Goal: Task Accomplishment & Management: Complete application form

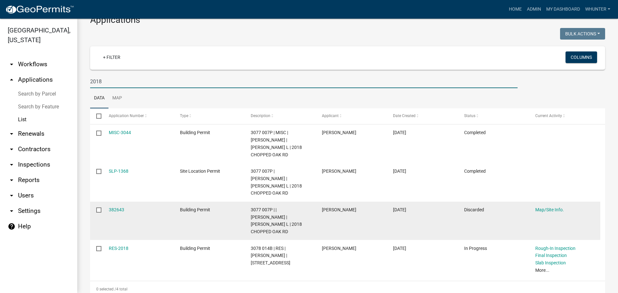
scroll to position [32, 0]
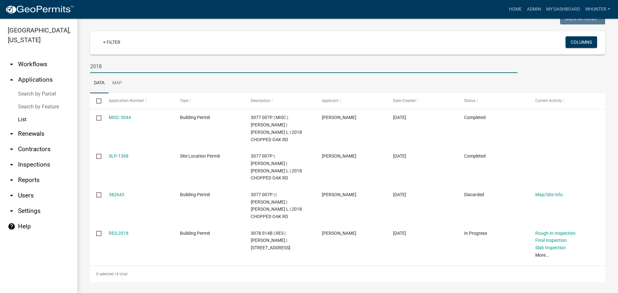
type input "2018"
click at [519, 7] on link "Home" at bounding box center [516, 9] width 18 height 12
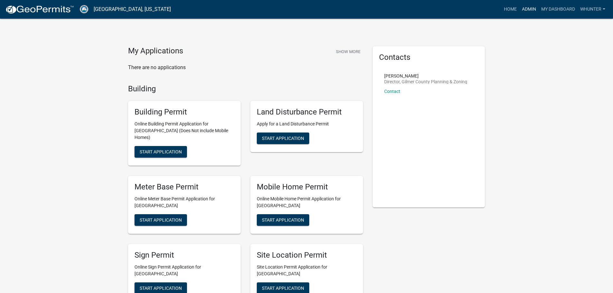
click at [534, 10] on link "Admin" at bounding box center [529, 9] width 19 height 12
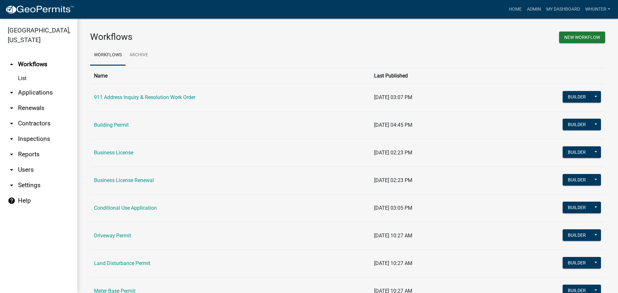
click at [44, 96] on link "arrow_drop_down Applications" at bounding box center [38, 92] width 77 height 15
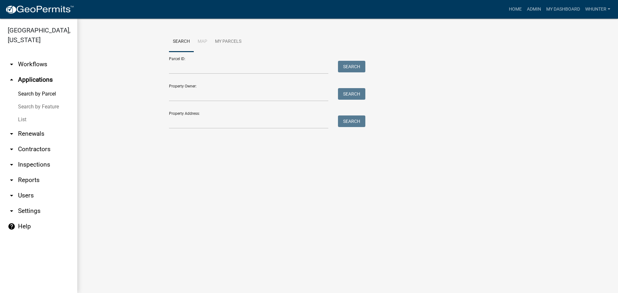
click at [37, 116] on link "List" at bounding box center [38, 119] width 77 height 13
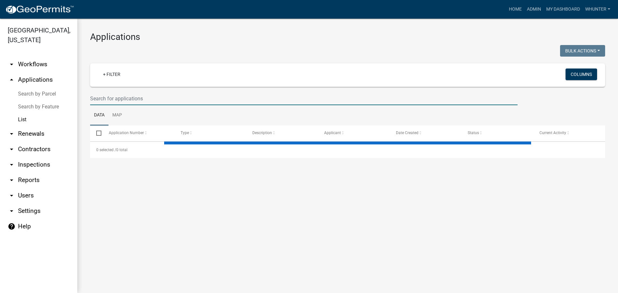
click at [148, 95] on input "text" at bounding box center [304, 98] width 428 height 13
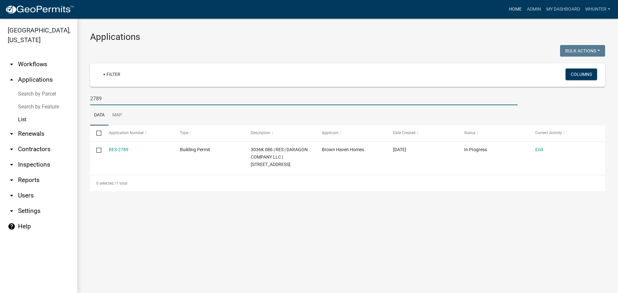
type input "2789"
click at [521, 12] on link "Home" at bounding box center [516, 9] width 18 height 12
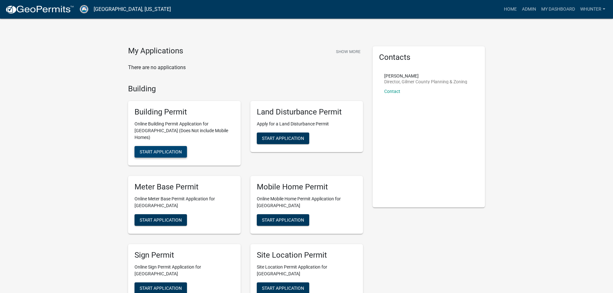
click at [168, 149] on span "Start Application" at bounding box center [161, 151] width 42 height 5
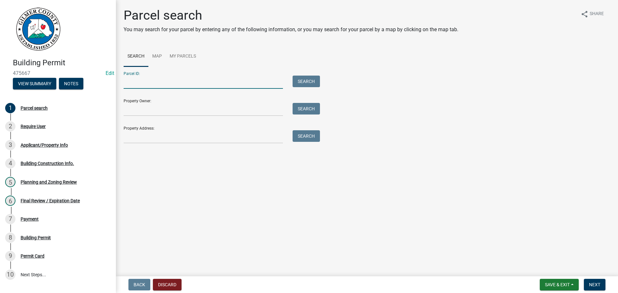
click at [185, 79] on input "Parcel ID:" at bounding box center [203, 82] width 159 height 13
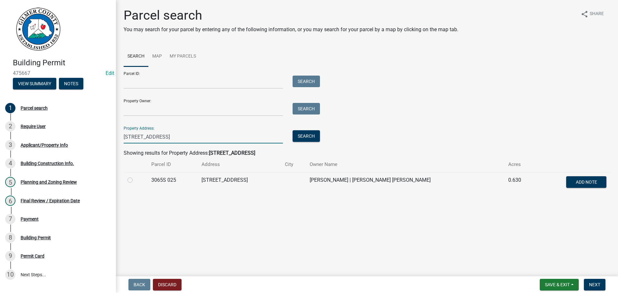
type input "[STREET_ADDRESS]"
drag, startPoint x: 131, startPoint y: 181, endPoint x: 143, endPoint y: 183, distance: 11.9
click at [135, 176] on label at bounding box center [135, 176] width 0 height 0
click at [135, 181] on 025 "radio" at bounding box center [137, 178] width 4 height 4
radio 025 "true"
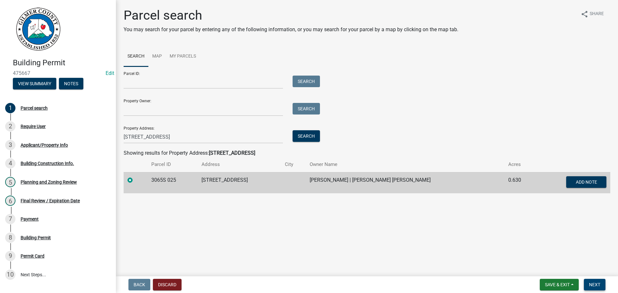
click at [598, 286] on span "Next" at bounding box center [594, 284] width 11 height 5
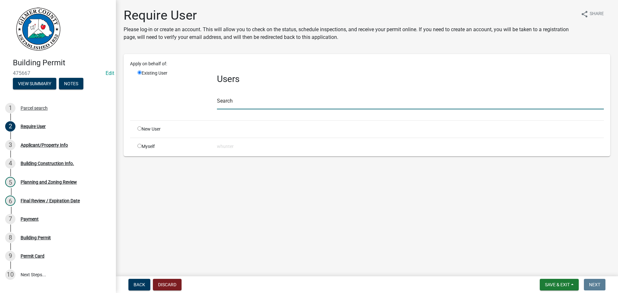
click at [238, 100] on input "text" at bounding box center [410, 102] width 387 height 13
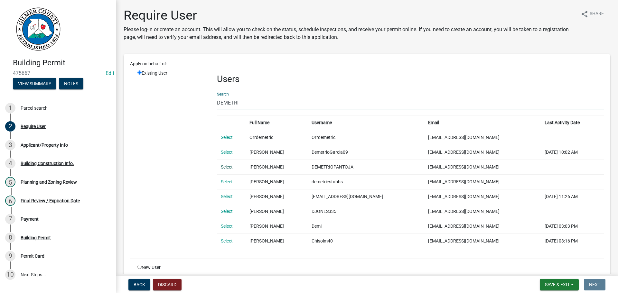
type input "DEMETRI"
click at [231, 165] on link "Select" at bounding box center [227, 167] width 12 height 5
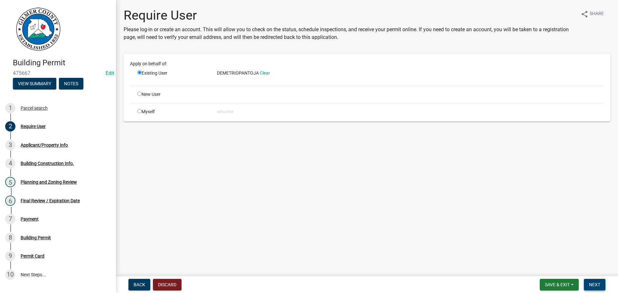
click at [603, 288] on button "Next" at bounding box center [595, 285] width 22 height 12
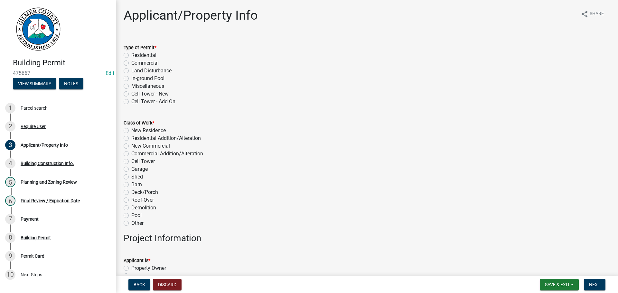
click at [146, 84] on label "Miscellaneous" at bounding box center [147, 86] width 33 height 8
click at [136, 84] on input "Miscellaneous" at bounding box center [133, 84] width 4 height 4
radio input "true"
click at [151, 198] on label "Roof-Over" at bounding box center [142, 200] width 23 height 8
click at [136, 198] on input "Roof-Over" at bounding box center [133, 198] width 4 height 4
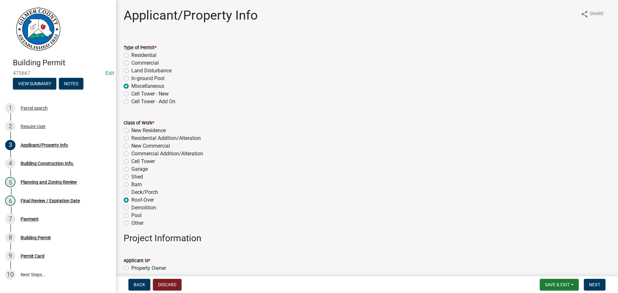
radio input "true"
click at [137, 224] on label "Other" at bounding box center [137, 224] width 12 height 8
click at [136, 224] on input "Other" at bounding box center [133, 222] width 4 height 4
radio input "true"
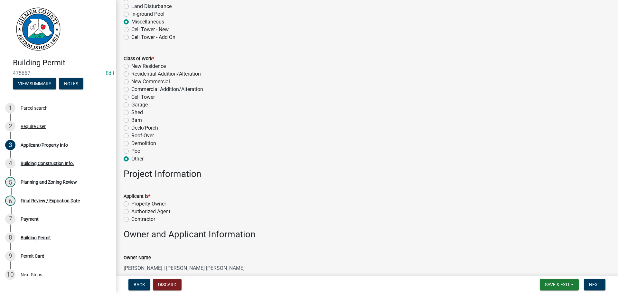
click at [150, 206] on label "Property Owner" at bounding box center [148, 204] width 35 height 8
click at [136, 204] on input "Property Owner" at bounding box center [133, 202] width 4 height 4
radio input "true"
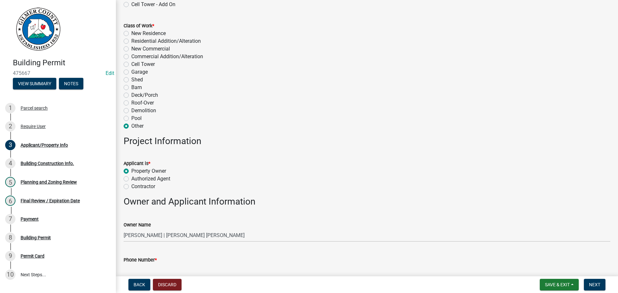
scroll to position [161, 0]
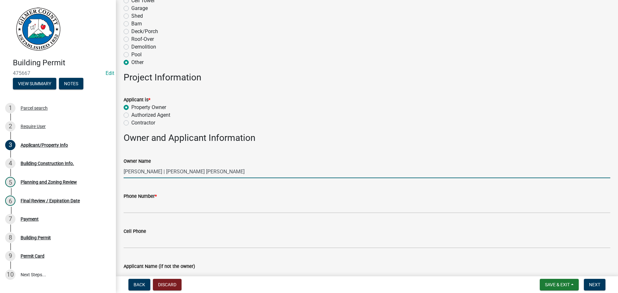
click at [199, 175] on input "[PERSON_NAME] | [PERSON_NAME] [PERSON_NAME]" at bounding box center [367, 171] width 487 height 13
type input "DEMETRIO PANTOJA AND ANGELITA GUZMAN"
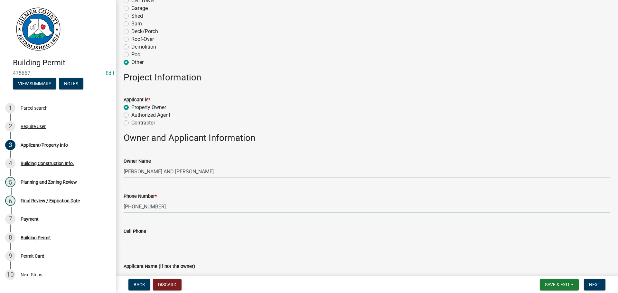
type input "[PHONE_NUMBER]"
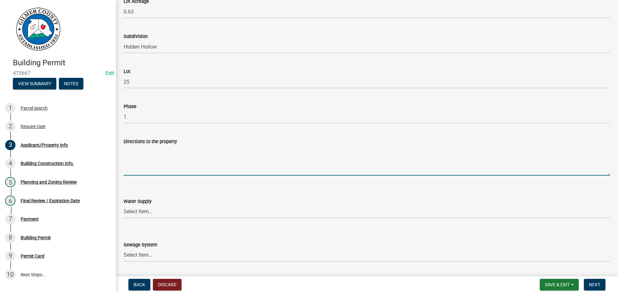
scroll to position [800, 0]
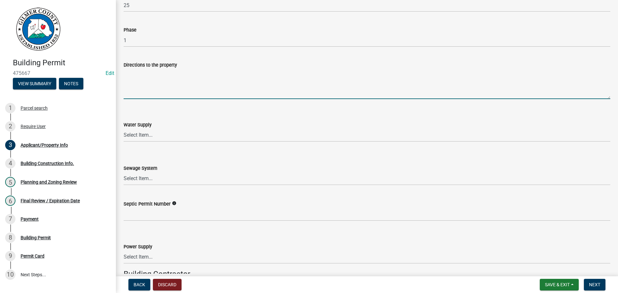
paste textarea "CHATSWORTH HWY, LT ON [PERSON_NAME] RD, RT ON [PERSON_NAME], RT ON HIDDEN HOLLO…"
type textarea "CHATSWORTH HWY, LT ON [PERSON_NAME] RD, RT ON [PERSON_NAME], RT ON HIDDEN HOLLO…"
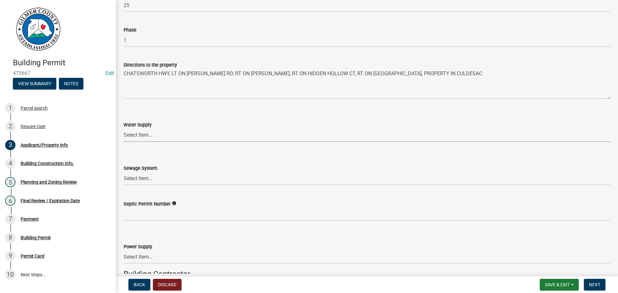
click at [162, 138] on select "Select Item... Well Community Public Spring" at bounding box center [367, 135] width 487 height 13
click at [124, 129] on select "Select Item... Well Community Public Spring" at bounding box center [367, 135] width 487 height 13
select select "e44f2733-11c1-42c1-adbb-9eb09c48163d"
click at [157, 172] on select "Select Item... Septic Community Public" at bounding box center [367, 178] width 487 height 13
click at [124, 172] on select "Select Item... Septic Community Public" at bounding box center [367, 178] width 487 height 13
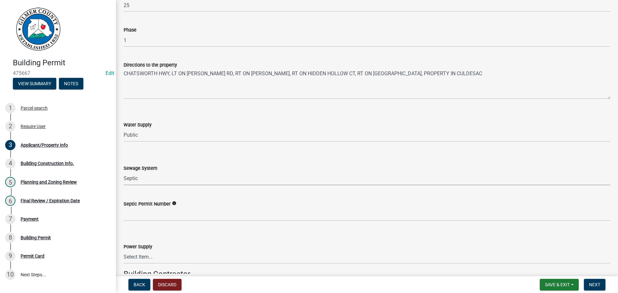
select select "92a37e23-3b7d-408e-b3c7-0afbe39b0942"
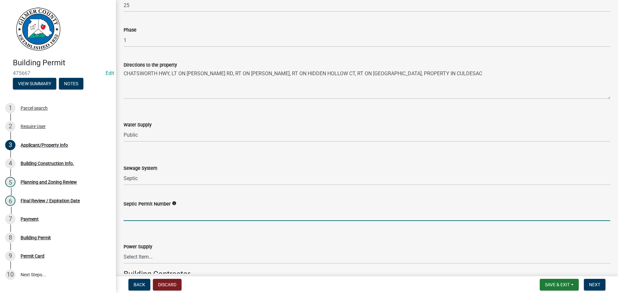
click at [155, 215] on input "Septic Permit Number" at bounding box center [367, 214] width 487 height 13
type input "061-M6272"
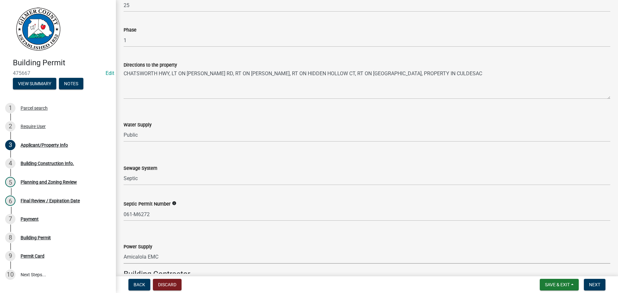
select select "c9feaa94-b03b-4165-97cf-90fdf63947c5"
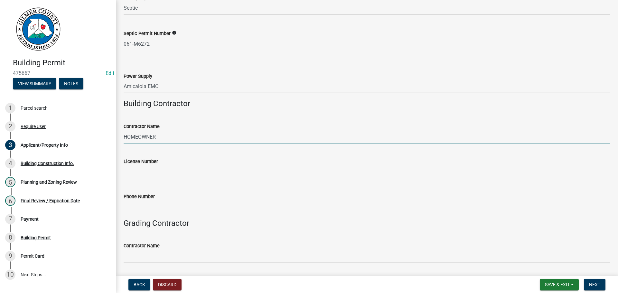
type input "HOMEOWNER"
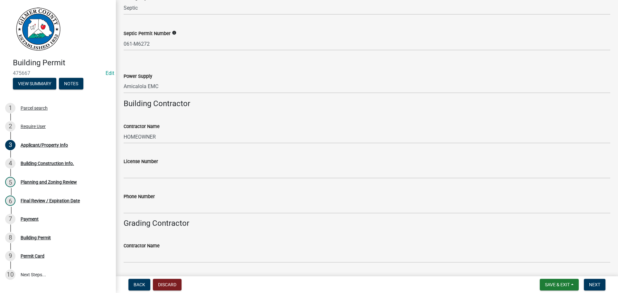
scroll to position [1060, 0]
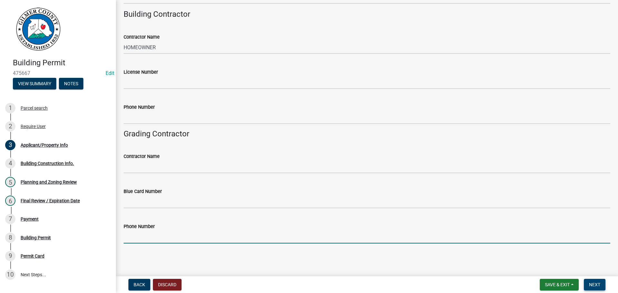
click at [594, 286] on span "Next" at bounding box center [594, 284] width 11 height 5
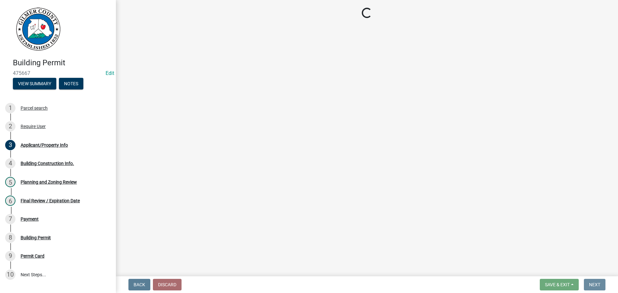
scroll to position [0, 0]
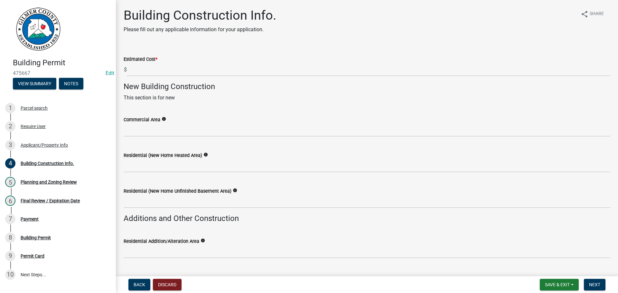
click at [179, 58] on div "Estimated Cost *" at bounding box center [367, 59] width 487 height 8
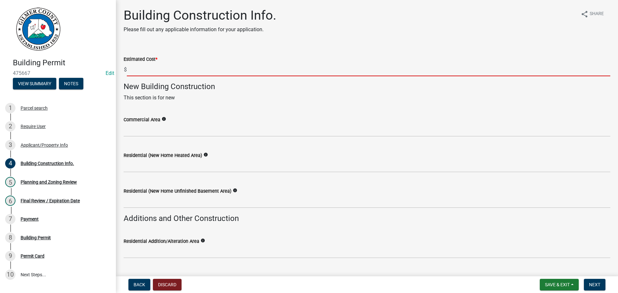
click at [180, 66] on input "text" at bounding box center [369, 69] width 484 height 13
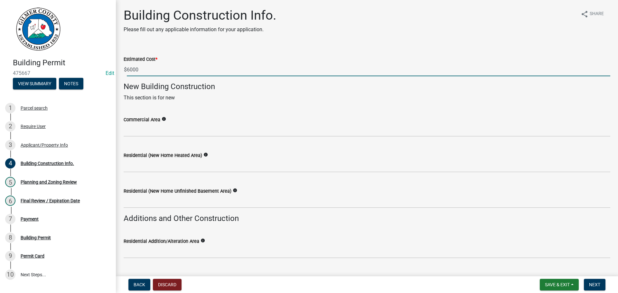
type input "6000"
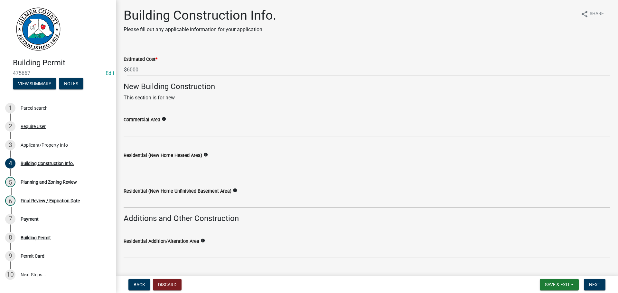
scroll to position [151, 0]
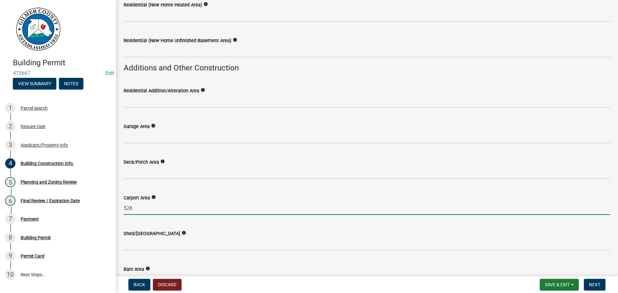
type input "528"
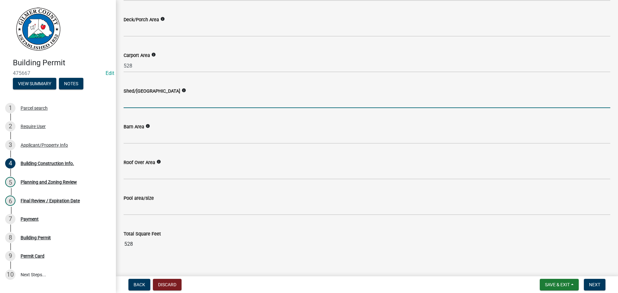
scroll to position [301, 0]
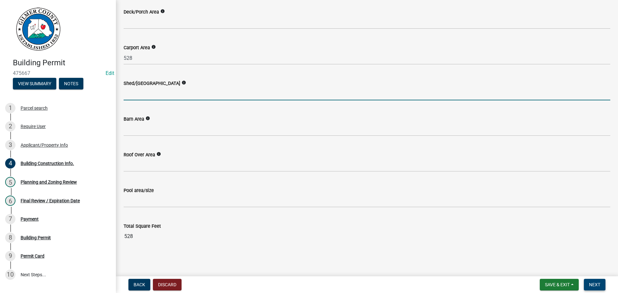
click at [592, 283] on span "Next" at bounding box center [594, 284] width 11 height 5
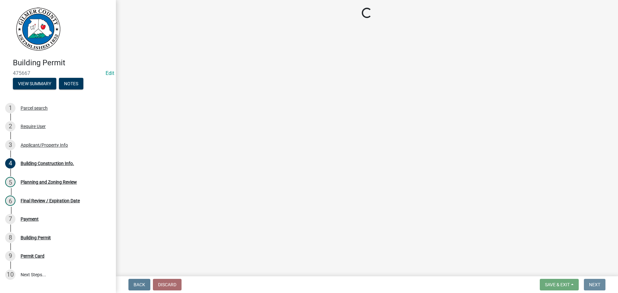
scroll to position [0, 0]
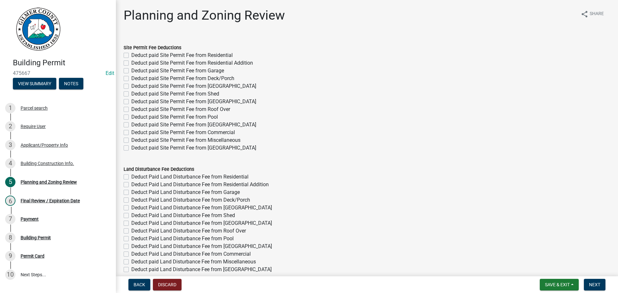
click at [210, 85] on label "Deduct paid Site Permit Fee from Carport" at bounding box center [193, 86] width 125 height 8
click at [136, 85] on input "Deduct paid Site Permit Fee from Carport" at bounding box center [133, 84] width 4 height 4
checkbox input "true"
checkbox input "false"
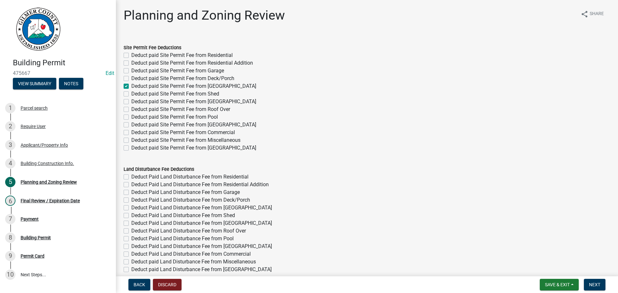
checkbox input "false"
checkbox input "true"
checkbox input "false"
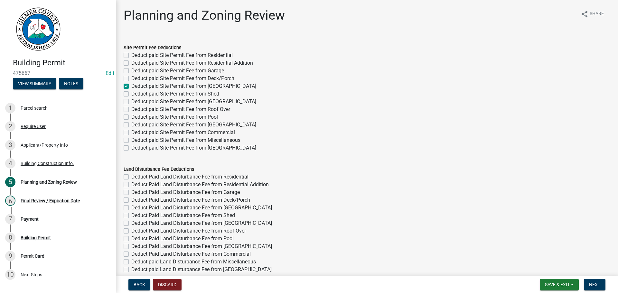
checkbox input "false"
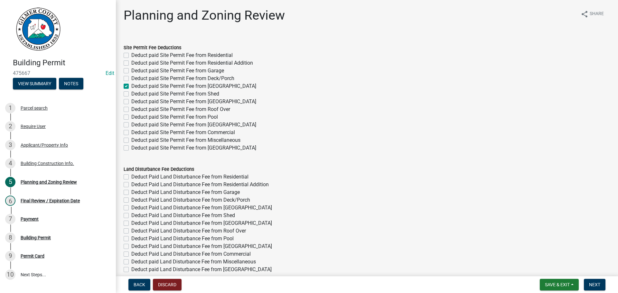
checkbox input "false"
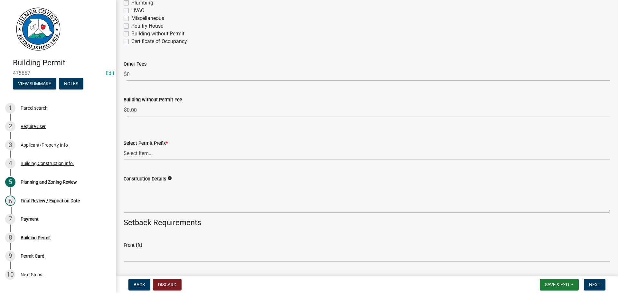
scroll to position [1320, 0]
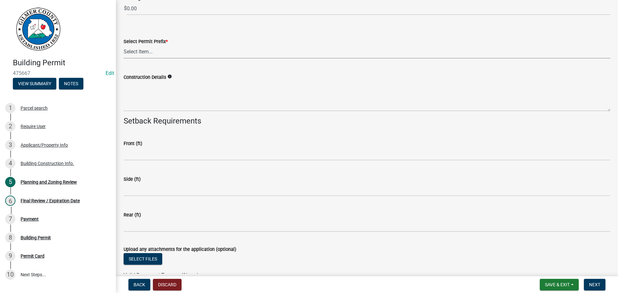
click at [133, 51] on select "Select Item... RES COMM MB LAND POOL MISC CELL TOWER - NEW CELL TOWER - ADD ON" at bounding box center [367, 51] width 487 height 13
click at [124, 45] on select "Select Item... RES COMM MB LAND POOL MISC CELL TOWER - NEW CELL TOWER - ADD ON" at bounding box center [367, 51] width 487 height 13
select select "d8142ddf-27f7-42b0-ba1e-04fee764576f"
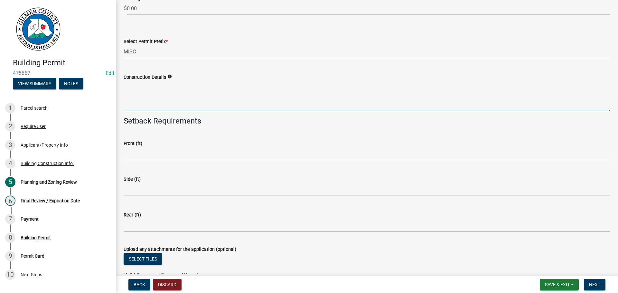
click at [152, 90] on textarea "Construction Details" at bounding box center [367, 96] width 487 height 30
type textarea "CARPORT"
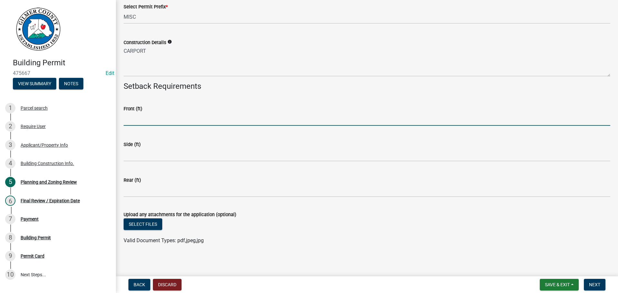
scroll to position [1357, 0]
click at [593, 286] on span "Next" at bounding box center [594, 284] width 11 height 5
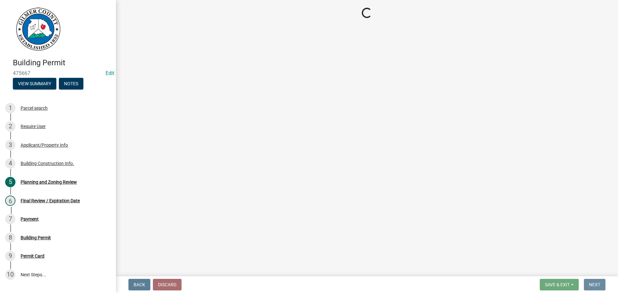
scroll to position [0, 0]
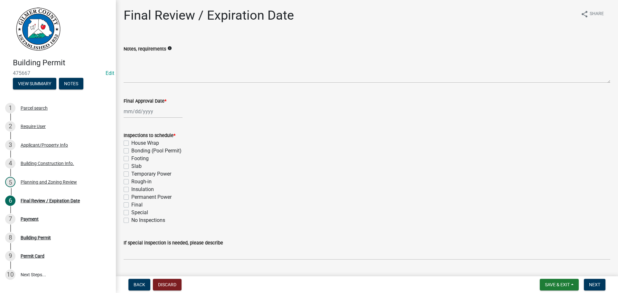
click at [134, 157] on label "Footing" at bounding box center [139, 159] width 17 height 8
click at [134, 157] on input "Footing" at bounding box center [133, 157] width 4 height 4
checkbox input "true"
checkbox input "false"
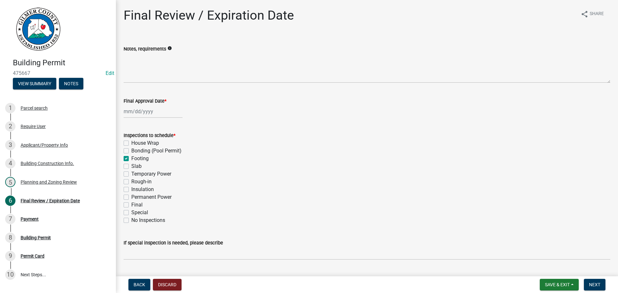
checkbox input "true"
checkbox input "false"
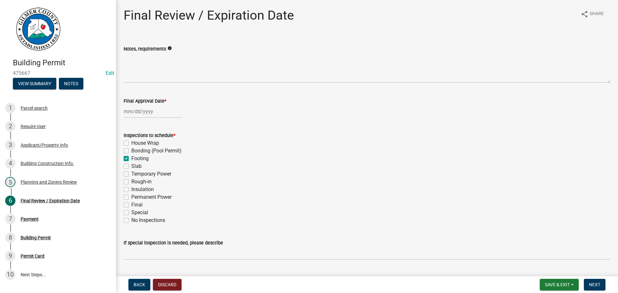
checkbox input "false"
click at [138, 203] on label "Final" at bounding box center [136, 205] width 11 height 8
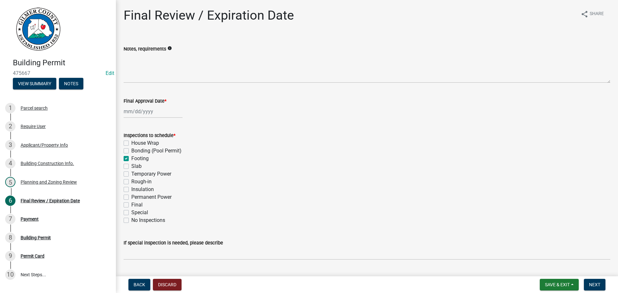
click at [136, 203] on input "Final" at bounding box center [133, 203] width 4 height 4
checkbox input "true"
checkbox input "false"
checkbox input "true"
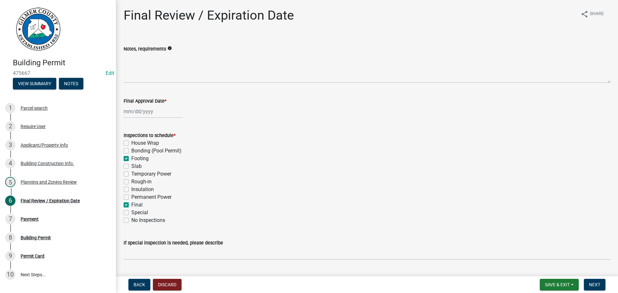
checkbox input "false"
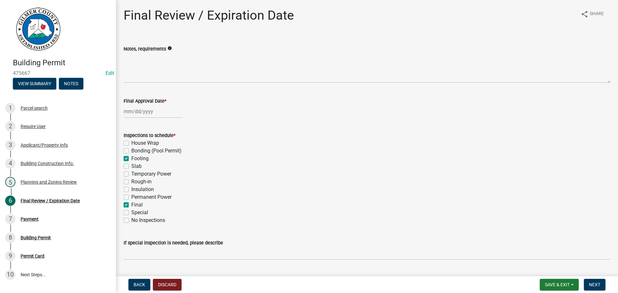
checkbox input "true"
checkbox input "false"
click at [140, 111] on div at bounding box center [153, 111] width 59 height 13
select select "9"
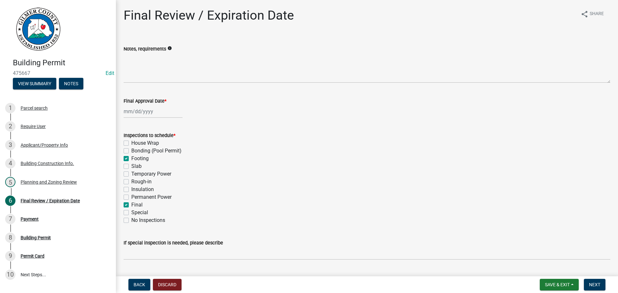
select select "2025"
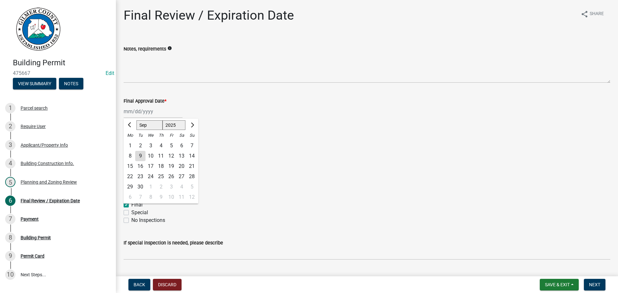
click at [139, 155] on div "9" at bounding box center [140, 156] width 10 height 10
type input "[DATE]"
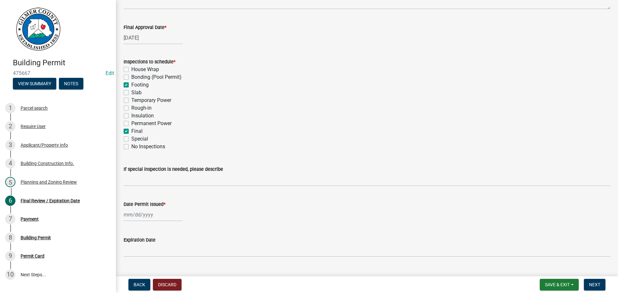
scroll to position [131, 0]
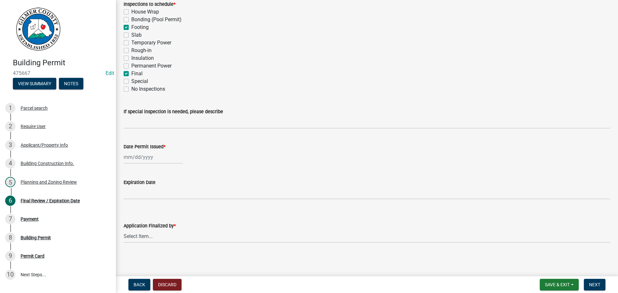
click at [146, 157] on div at bounding box center [153, 157] width 59 height 13
select select "9"
select select "2025"
click at [142, 202] on div "9" at bounding box center [140, 202] width 10 height 10
type input "[DATE]"
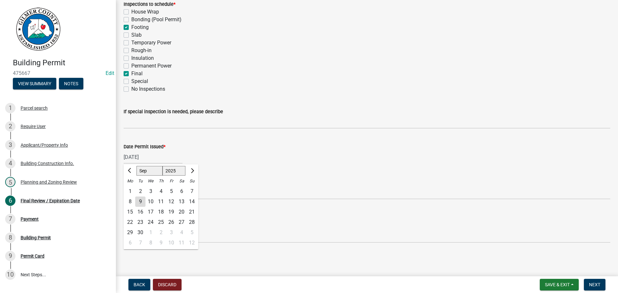
scroll to position [107, 0]
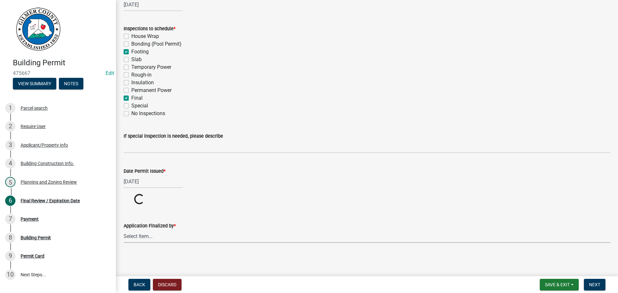
click at [156, 239] on select "Select Item... Andrew Mathis Art Wlochowski Becky Whitworth Joe Bouhl Karen Hen…" at bounding box center [367, 236] width 487 height 13
click at [124, 254] on select "Select Item... Andrew Mathis Art Wlochowski Becky Whitworth Joe Bouhl Karen Hen…" at bounding box center [367, 260] width 487 height 13
select select "5ce200eb-feb1-496b-8127-7891293955f5"
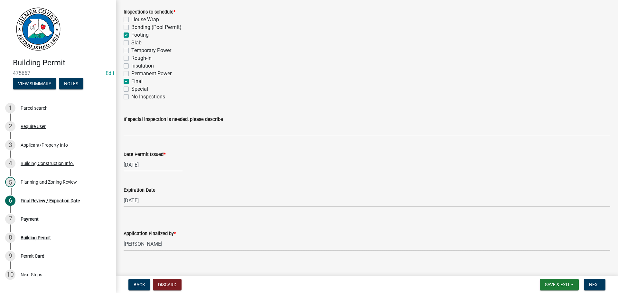
scroll to position [131, 0]
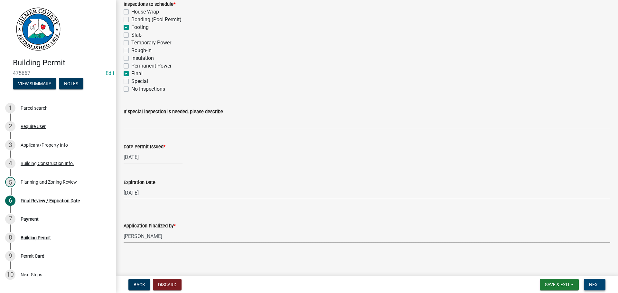
click at [596, 285] on span "Next" at bounding box center [594, 284] width 11 height 5
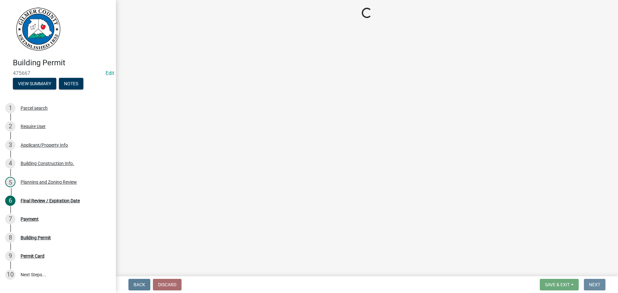
scroll to position [0, 0]
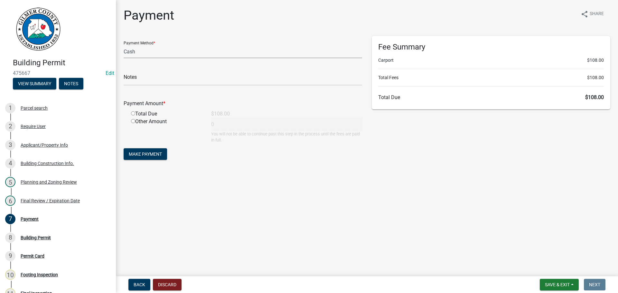
click at [154, 48] on select "Credit Card POS Check Cash" at bounding box center [243, 51] width 239 height 13
click at [124, 45] on select "Credit Card POS Check Cash" at bounding box center [243, 51] width 239 height 13
drag, startPoint x: 137, startPoint y: 52, endPoint x: 138, endPoint y: 58, distance: 6.3
click at [137, 52] on select "Credit Card POS Check Cash" at bounding box center [243, 51] width 239 height 13
select select "2: 1"
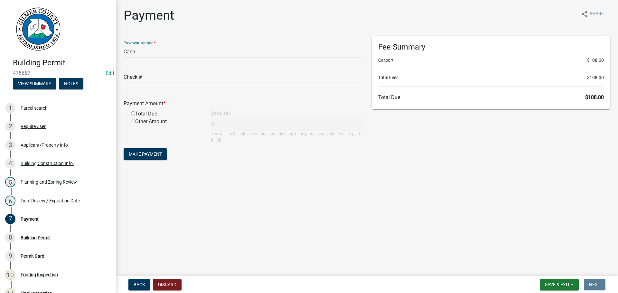
click at [124, 45] on select "Credit Card POS Check Cash" at bounding box center [243, 51] width 239 height 13
click at [134, 116] on div "Total Due" at bounding box center [166, 114] width 80 height 8
click at [134, 113] on input "radio" at bounding box center [133, 113] width 4 height 4
radio input "true"
type input "108"
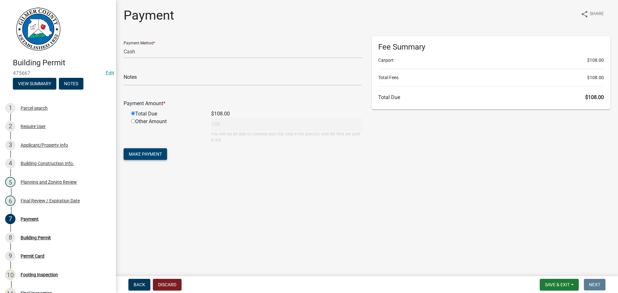
click at [151, 153] on span "Make Payment" at bounding box center [145, 154] width 33 height 5
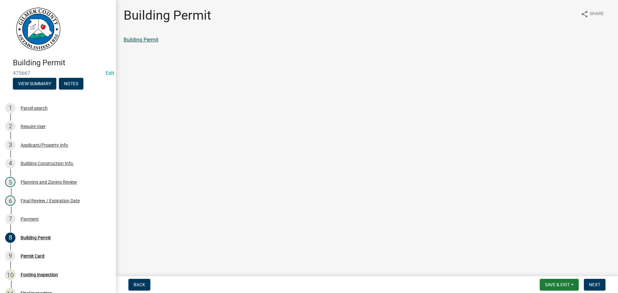
click at [143, 40] on link "Building Permit" at bounding box center [141, 40] width 35 height 6
click at [597, 288] on button "Next" at bounding box center [595, 285] width 22 height 12
click at [126, 37] on link "Permit Card" at bounding box center [137, 40] width 27 height 6
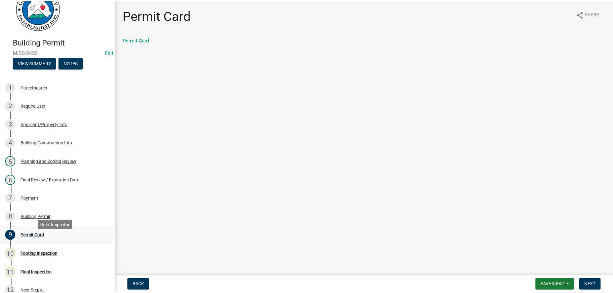
scroll to position [32, 0]
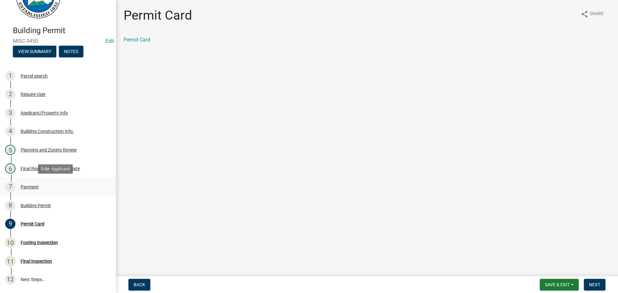
click at [22, 192] on div "7 Payment" at bounding box center [55, 187] width 100 height 10
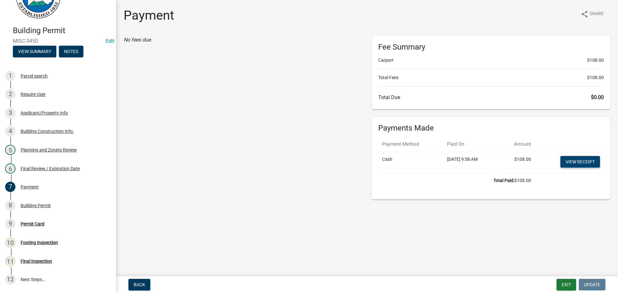
click at [583, 166] on link "View receipt" at bounding box center [581, 162] width 40 height 12
click at [566, 284] on button "Exit" at bounding box center [567, 285] width 20 height 12
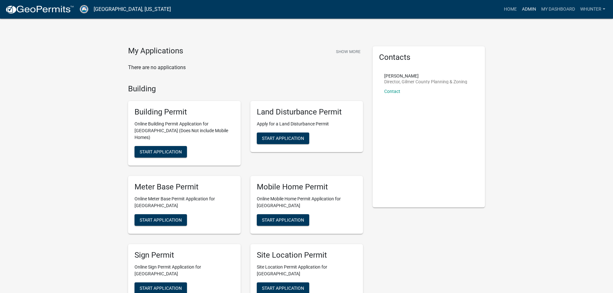
click at [530, 9] on link "Admin" at bounding box center [529, 9] width 19 height 12
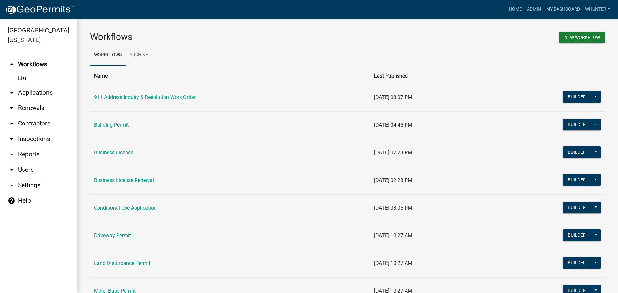
click at [54, 87] on link "arrow_drop_down Applications" at bounding box center [38, 92] width 77 height 15
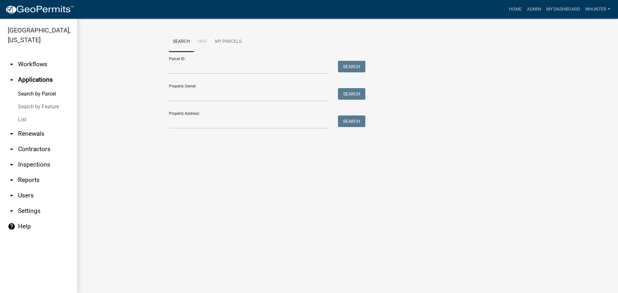
click at [50, 104] on link "Search by Feature" at bounding box center [38, 106] width 77 height 13
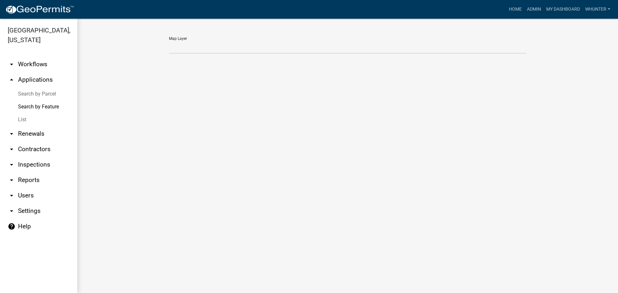
click at [48, 118] on link "List" at bounding box center [38, 119] width 77 height 13
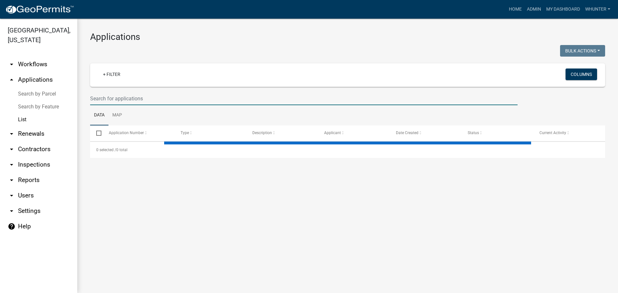
click at [124, 99] on input "text" at bounding box center [304, 98] width 428 height 13
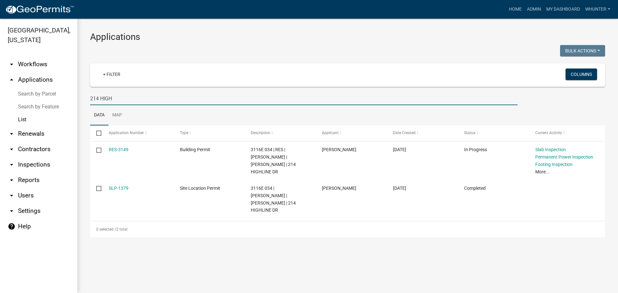
type input "214 HIGH"
click at [538, 10] on link "Admin" at bounding box center [534, 9] width 19 height 12
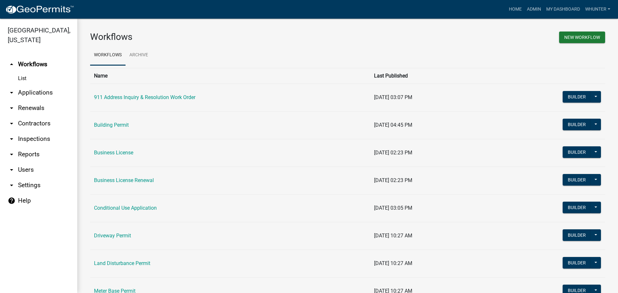
click at [31, 91] on link "arrow_drop_down Applications" at bounding box center [38, 92] width 77 height 15
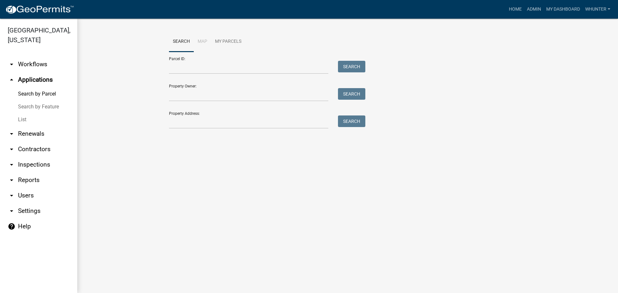
click at [41, 120] on link "List" at bounding box center [38, 119] width 77 height 13
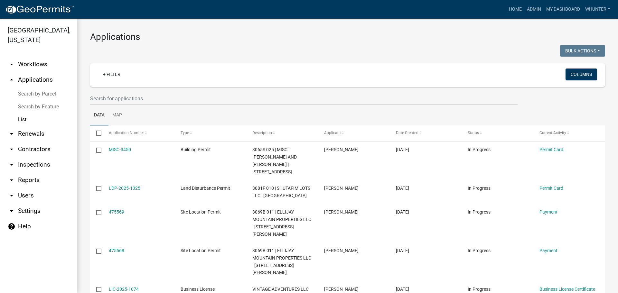
drag, startPoint x: 522, startPoint y: 17, endPoint x: 529, endPoint y: 19, distance: 8.0
click at [529, 18] on nav "Toggle drawer menu more_horiz Home Admin My Dashboard whunter Admin Account Log…" at bounding box center [309, 9] width 618 height 19
click at [520, 9] on link "Home" at bounding box center [516, 9] width 18 height 12
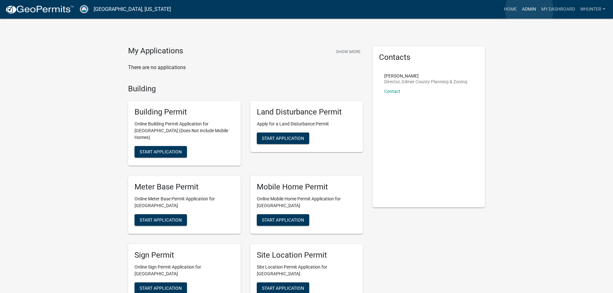
click at [530, 10] on link "Admin" at bounding box center [529, 9] width 19 height 12
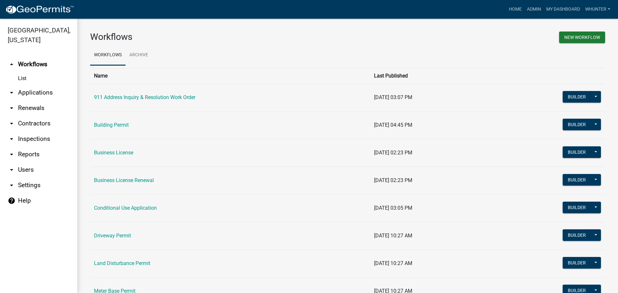
click at [34, 98] on link "arrow_drop_down Applications" at bounding box center [38, 92] width 77 height 15
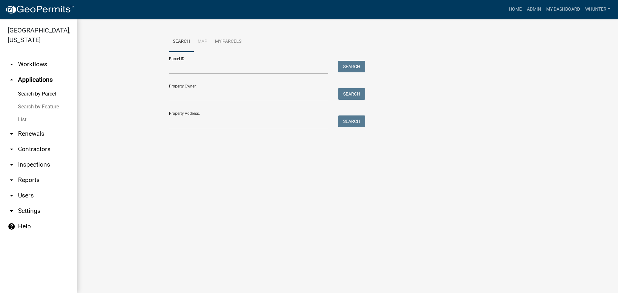
click at [40, 114] on link "List" at bounding box center [38, 119] width 77 height 13
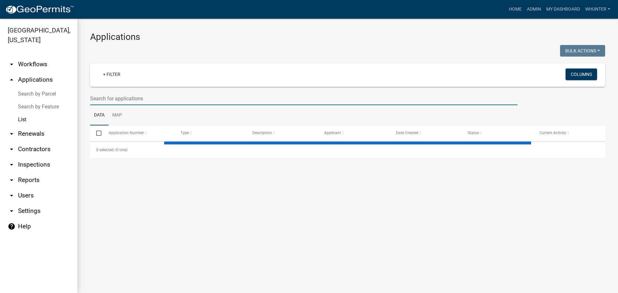
click at [153, 104] on input "text" at bounding box center [304, 98] width 428 height 13
click at [156, 101] on input "text" at bounding box center [304, 98] width 428 height 13
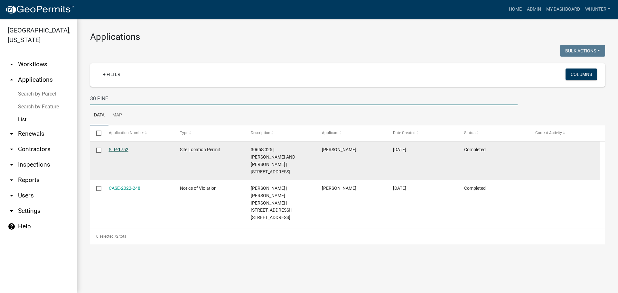
type input "30 PINE"
click at [124, 149] on link "SLP-1752" at bounding box center [119, 149] width 20 height 5
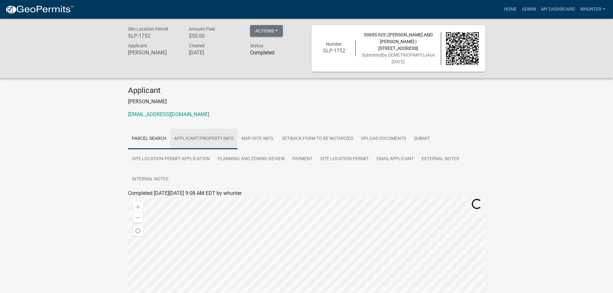
click at [206, 143] on link "Applicant/Property Info" at bounding box center [203, 139] width 67 height 21
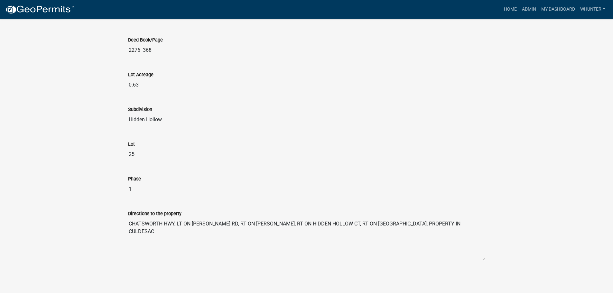
scroll to position [771, 0]
drag, startPoint x: 131, startPoint y: 222, endPoint x: 239, endPoint y: 230, distance: 107.5
click at [239, 230] on textarea "CHATSWORTH HWY, LT ON [PERSON_NAME] RD, RT ON [PERSON_NAME], RT ON HIDDEN HOLLO…" at bounding box center [306, 239] width 357 height 44
drag, startPoint x: 464, startPoint y: 224, endPoint x: 126, endPoint y: 219, distance: 337.9
click at [126, 219] on div "Directions to the property [GEOGRAPHIC_DATA], LT ON [PERSON_NAME] RD, RT ON [PE…" at bounding box center [306, 234] width 367 height 66
